Goal: Information Seeking & Learning: Find specific fact

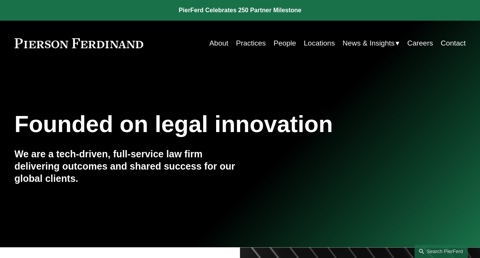
click at [283, 44] on link "People" at bounding box center [285, 43] width 23 height 15
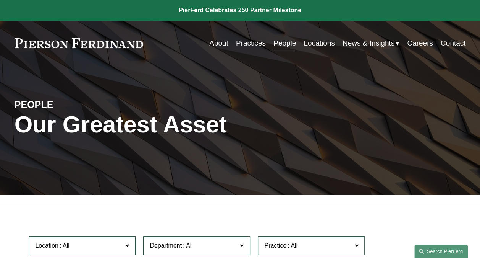
click at [435, 250] on link "Search this site" at bounding box center [441, 250] width 53 height 13
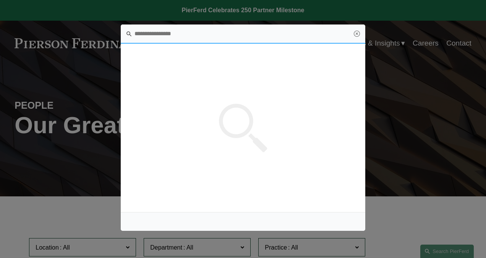
click at [186, 34] on input "Search this site" at bounding box center [243, 33] width 245 height 19
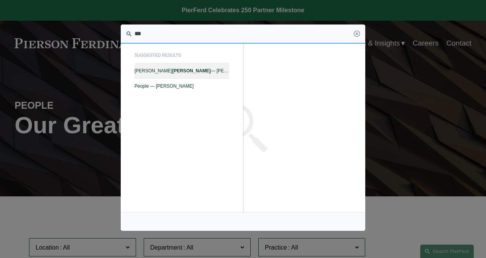
click at [172, 70] on em "[PERSON_NAME]" at bounding box center [191, 70] width 39 height 5
type input "***"
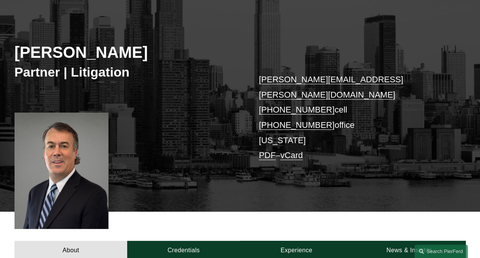
scroll to position [191, 0]
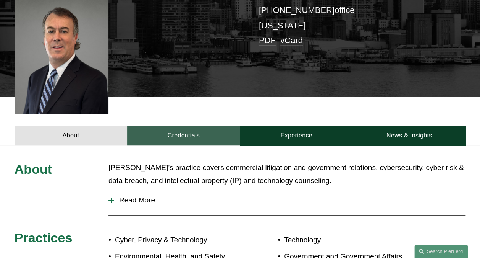
click at [177, 126] on link "Credentials" at bounding box center [183, 135] width 113 height 19
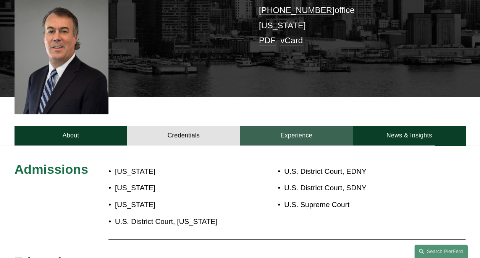
click at [289, 126] on link "Experience" at bounding box center [296, 135] width 113 height 19
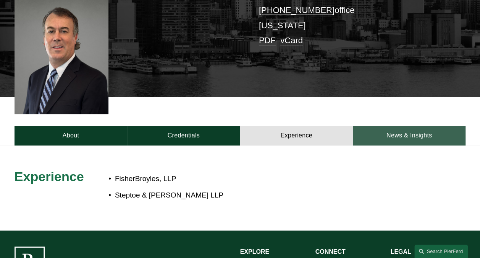
click at [394, 126] on link "News & Insights" at bounding box center [409, 135] width 113 height 19
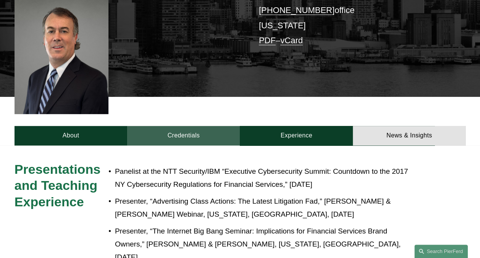
click at [177, 126] on link "Credentials" at bounding box center [183, 135] width 113 height 19
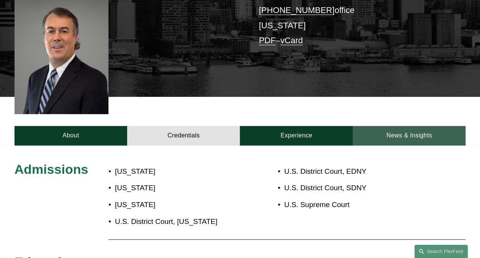
click at [403, 126] on link "News & Insights" at bounding box center [409, 135] width 113 height 19
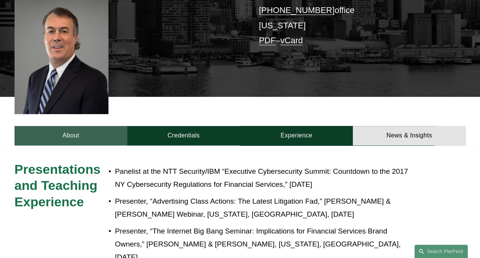
click at [95, 126] on link "About" at bounding box center [71, 135] width 113 height 19
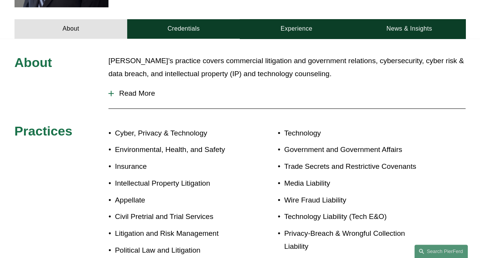
scroll to position [306, 0]
